Goal: Information Seeking & Learning: Learn about a topic

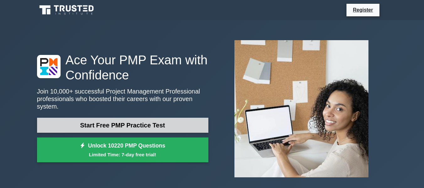
click at [142, 126] on link "Start Free PMP Practice Test" at bounding box center [122, 125] width 171 height 15
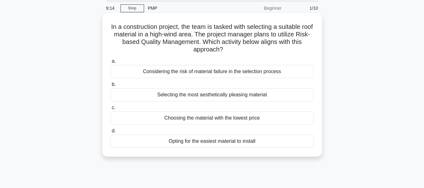
scroll to position [31, 0]
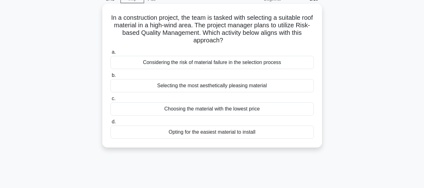
click at [205, 135] on div "Opting for the easiest material to install" at bounding box center [211, 132] width 203 height 13
click at [110, 124] on input "d. Opting for the easiest material to install" at bounding box center [110, 122] width 0 height 4
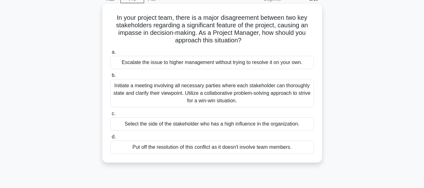
click at [235, 86] on div "Initiate a meeting involving all necessary parties where each stakeholder can t…" at bounding box center [211, 93] width 203 height 28
click at [110, 78] on input "b. Initiate a meeting involving all necessary parties where each stakeholder ca…" at bounding box center [110, 75] width 0 height 4
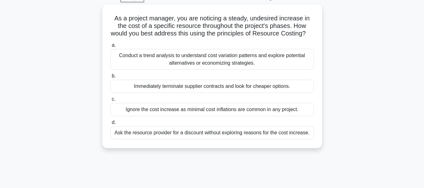
scroll to position [0, 0]
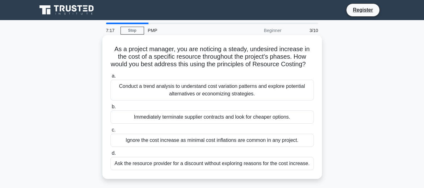
click at [179, 124] on div "Immediately terminate supplier contracts and look for cheaper options." at bounding box center [211, 116] width 203 height 13
click at [110, 109] on input "b. Immediately terminate supplier contracts and look for cheaper options." at bounding box center [110, 107] width 0 height 4
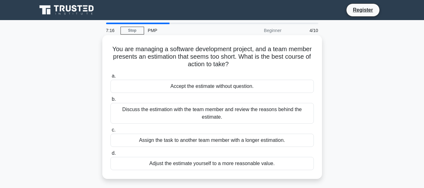
click at [179, 110] on div "Discuss the estimation with the team member and review the reasons behind the e…" at bounding box center [211, 113] width 203 height 21
click at [110, 101] on input "b. Discuss the estimation with the team member and review the reasons behind th…" at bounding box center [110, 99] width 0 height 4
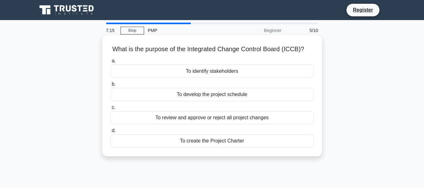
click at [179, 113] on div "To review and approve or reject all project changes" at bounding box center [211, 117] width 203 height 13
click at [110, 110] on input "c. To review and approve or reject all project changes" at bounding box center [110, 107] width 0 height 4
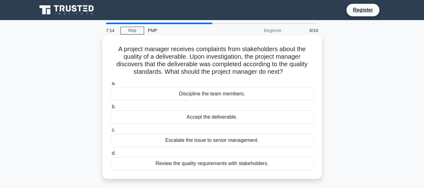
click at [196, 106] on label "b. Accept the deliverable." at bounding box center [211, 113] width 203 height 21
click at [110, 106] on input "b. Accept the deliverable." at bounding box center [110, 107] width 0 height 4
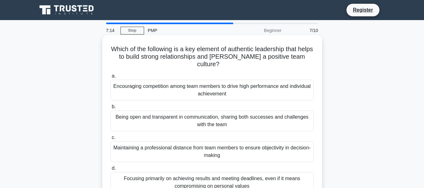
click at [204, 95] on div "Encouraging competition among team members to drive high performance and indivi…" at bounding box center [211, 90] width 203 height 21
click at [110, 78] on input "a. Encouraging competition among team members to drive high performance and ind…" at bounding box center [110, 76] width 0 height 4
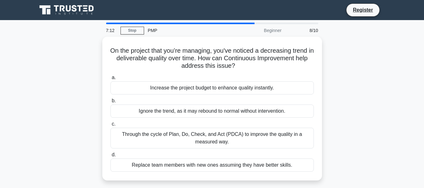
click at [126, 35] on div "7:12 Stop PMP Beginner 8/10" at bounding box center [212, 30] width 220 height 13
click at [126, 32] on link "Stop" at bounding box center [132, 31] width 24 height 8
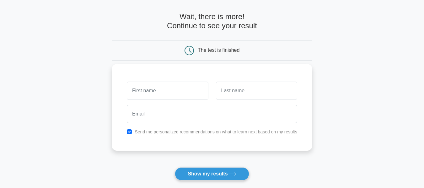
scroll to position [63, 0]
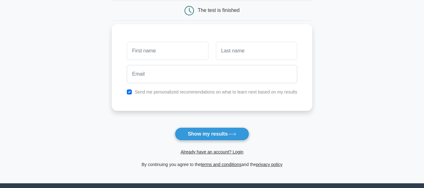
click at [167, 47] on input "text" at bounding box center [167, 51] width 81 height 18
click at [167, 63] on div at bounding box center [212, 73] width 178 height 23
click at [165, 55] on input "text" at bounding box center [167, 51] width 81 height 18
type input "[PERSON_NAME]"
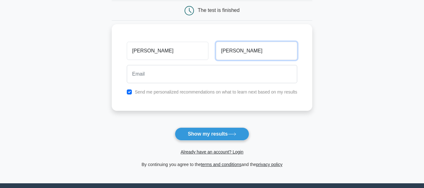
type input "[PERSON_NAME]"
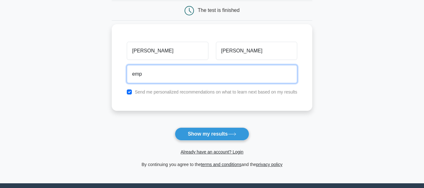
type input "[EMAIL_ADDRESS][DOMAIN_NAME]"
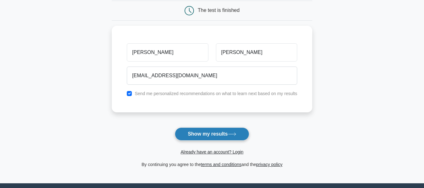
click at [225, 140] on button "Show my results" at bounding box center [212, 133] width 74 height 13
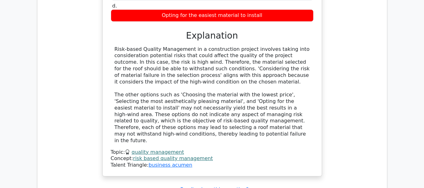
scroll to position [659, 0]
